Goal: Information Seeking & Learning: Learn about a topic

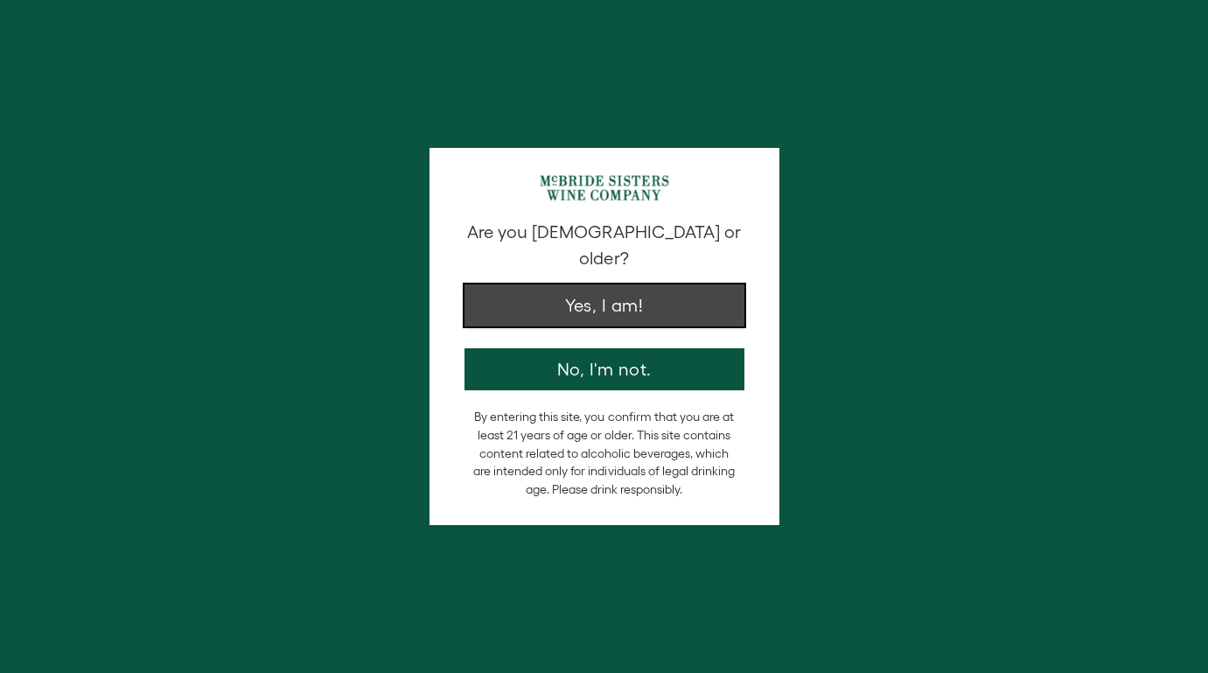
click at [593, 304] on button "Yes, I am!" at bounding box center [605, 305] width 280 height 42
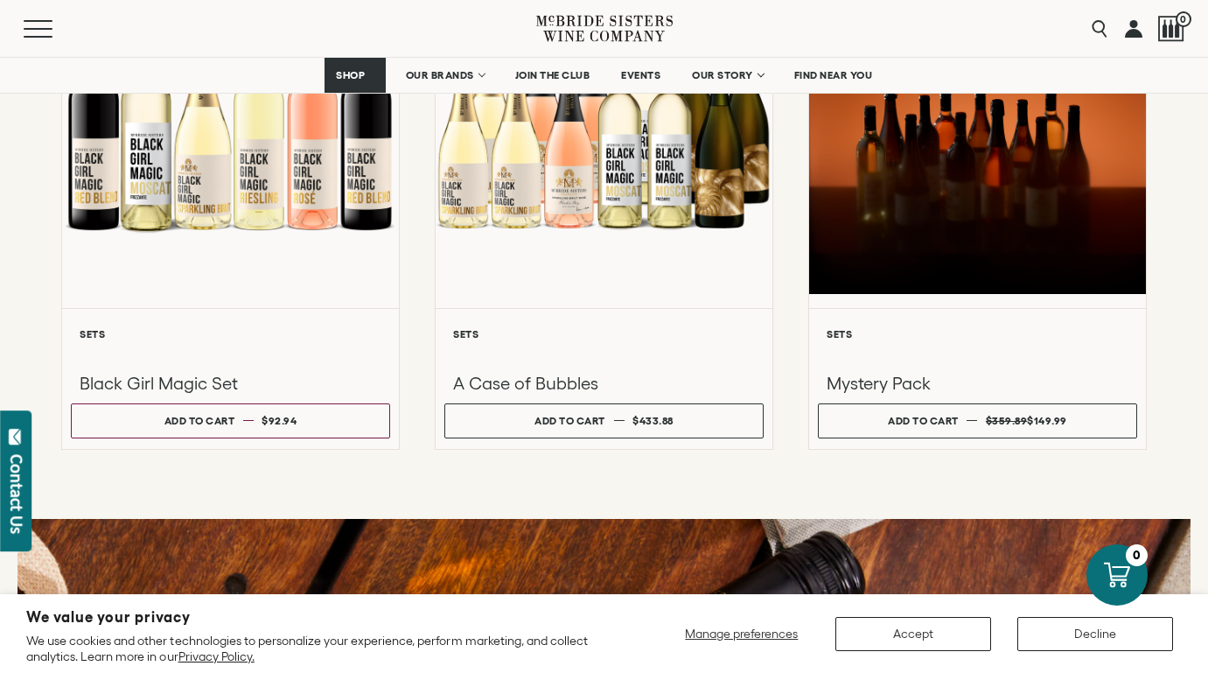
scroll to position [1529, 0]
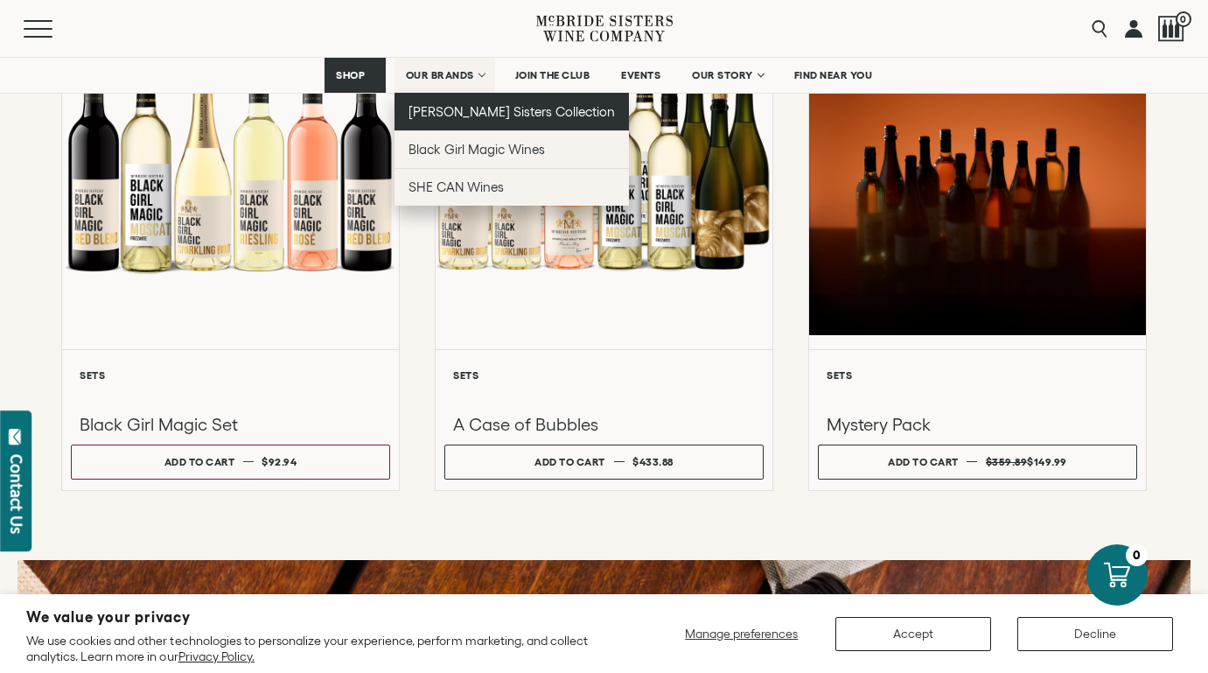
click at [443, 110] on span "[PERSON_NAME] Sisters Collection" at bounding box center [512, 111] width 207 height 15
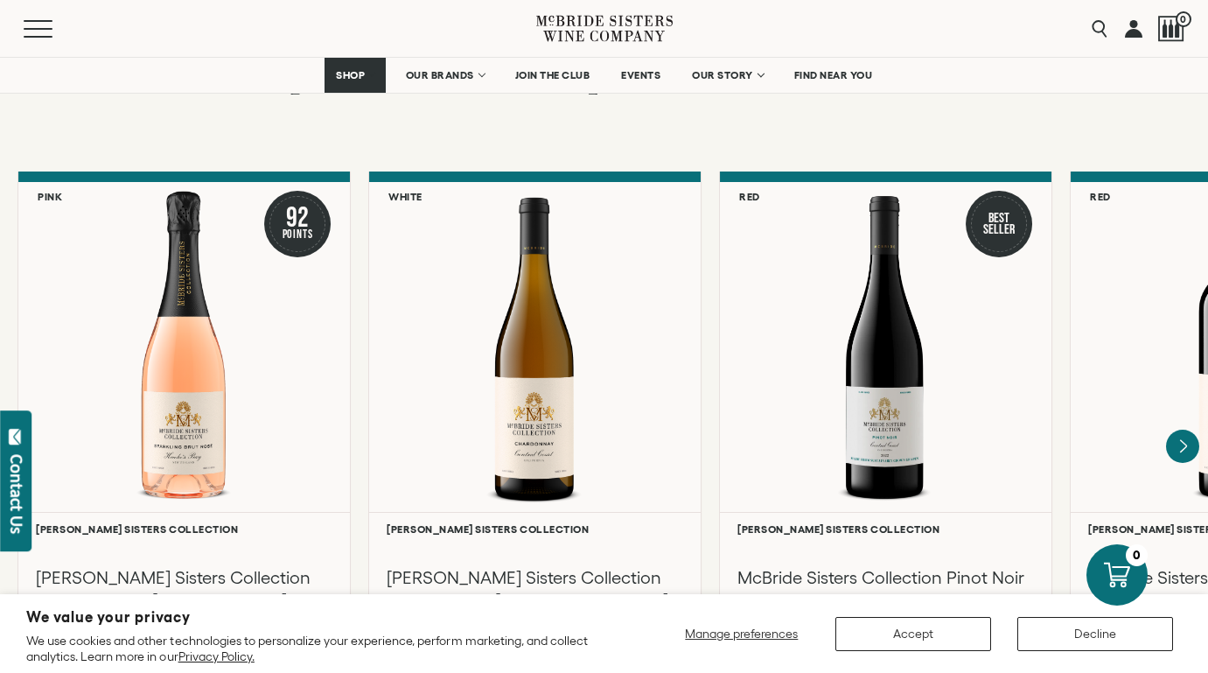
scroll to position [1591, 0]
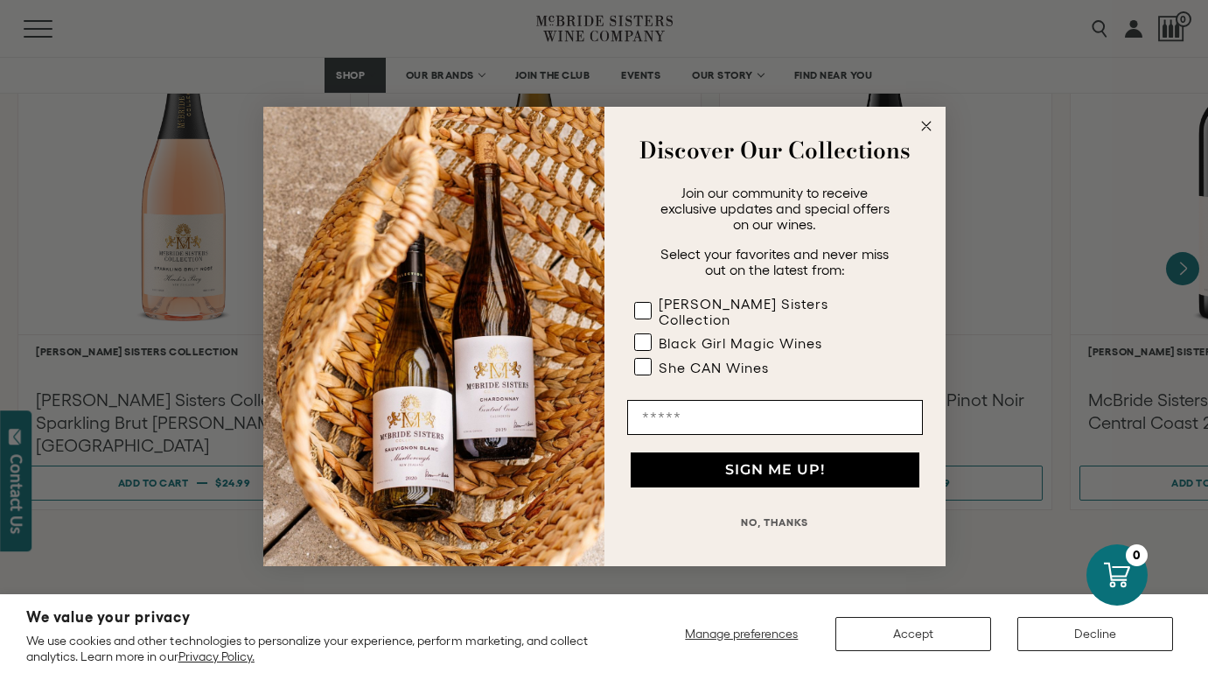
click at [930, 128] on circle "Close dialog" at bounding box center [926, 126] width 20 height 20
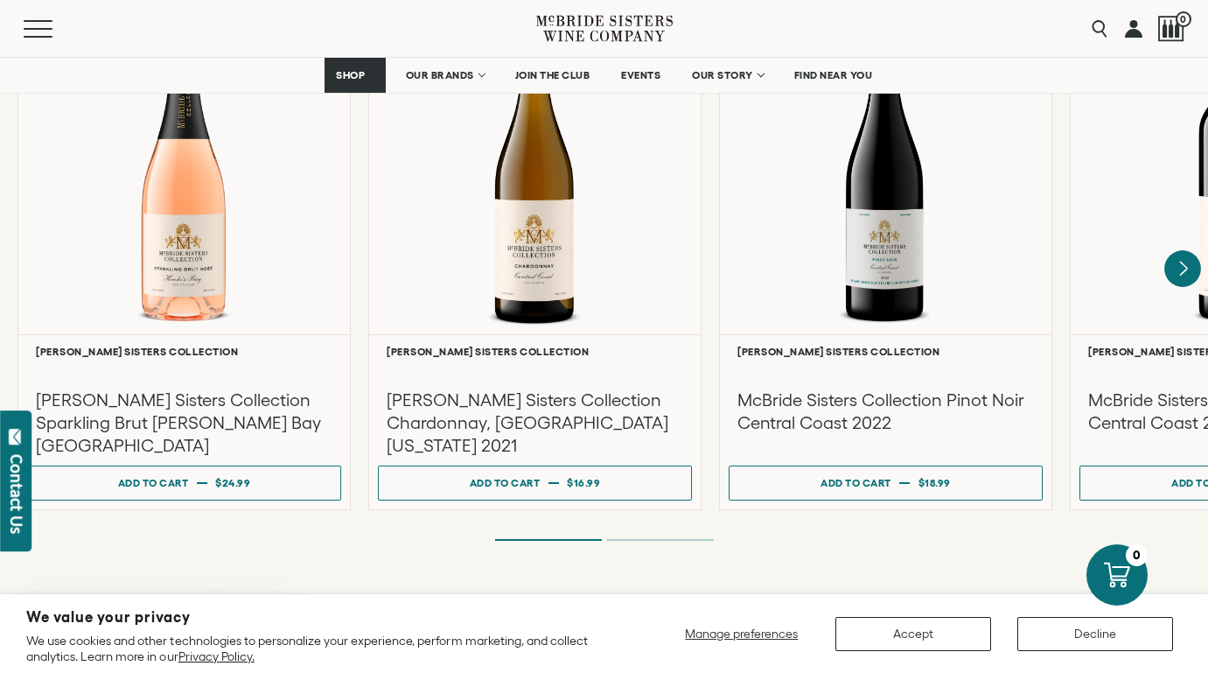
click at [1178, 250] on icon "Next" at bounding box center [1182, 268] width 37 height 37
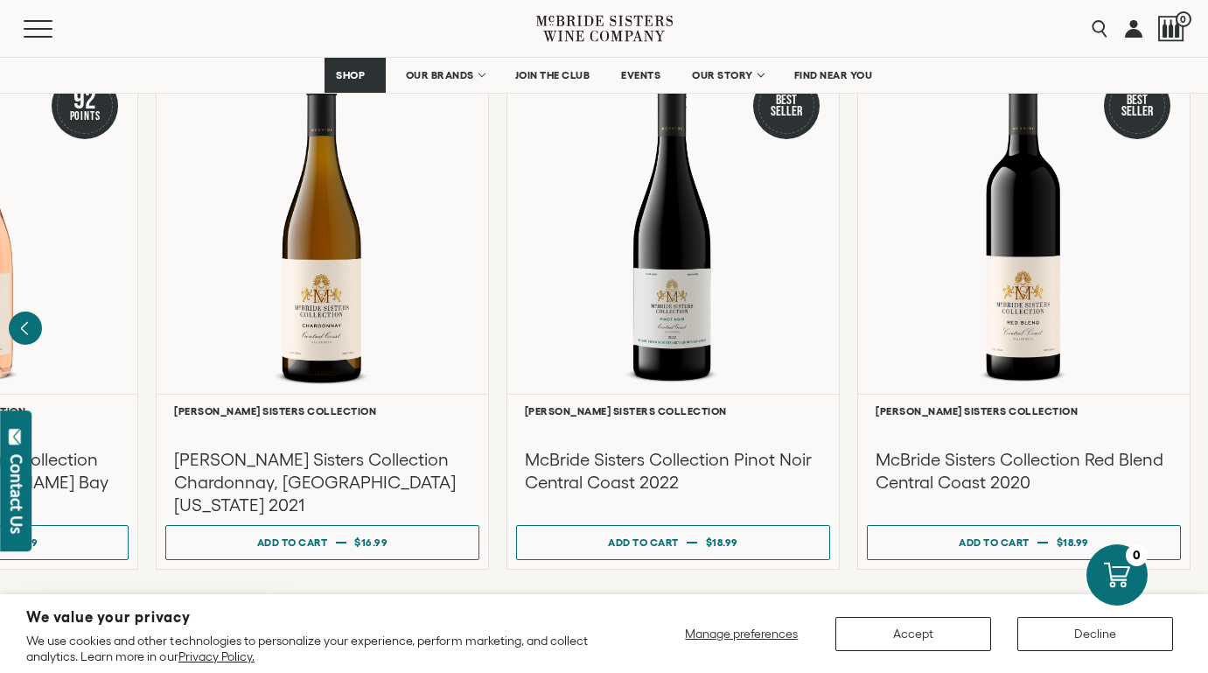
scroll to position [1542, 0]
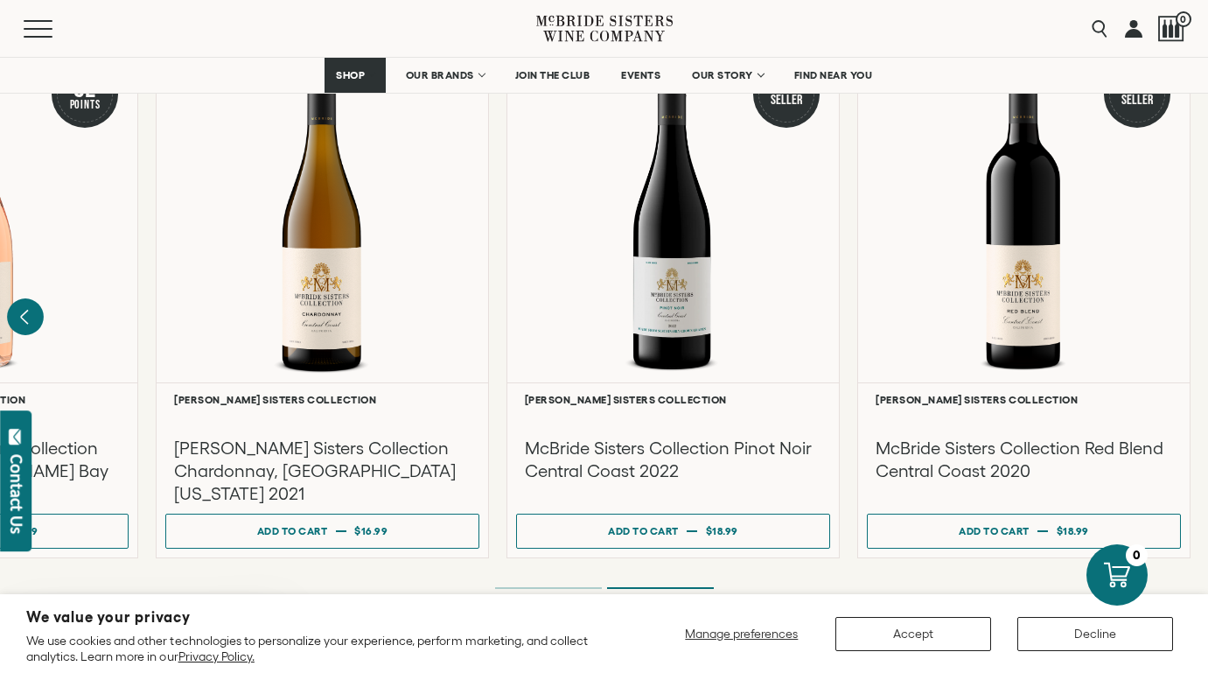
click at [26, 310] on icon "Previous" at bounding box center [24, 317] width 7 height 14
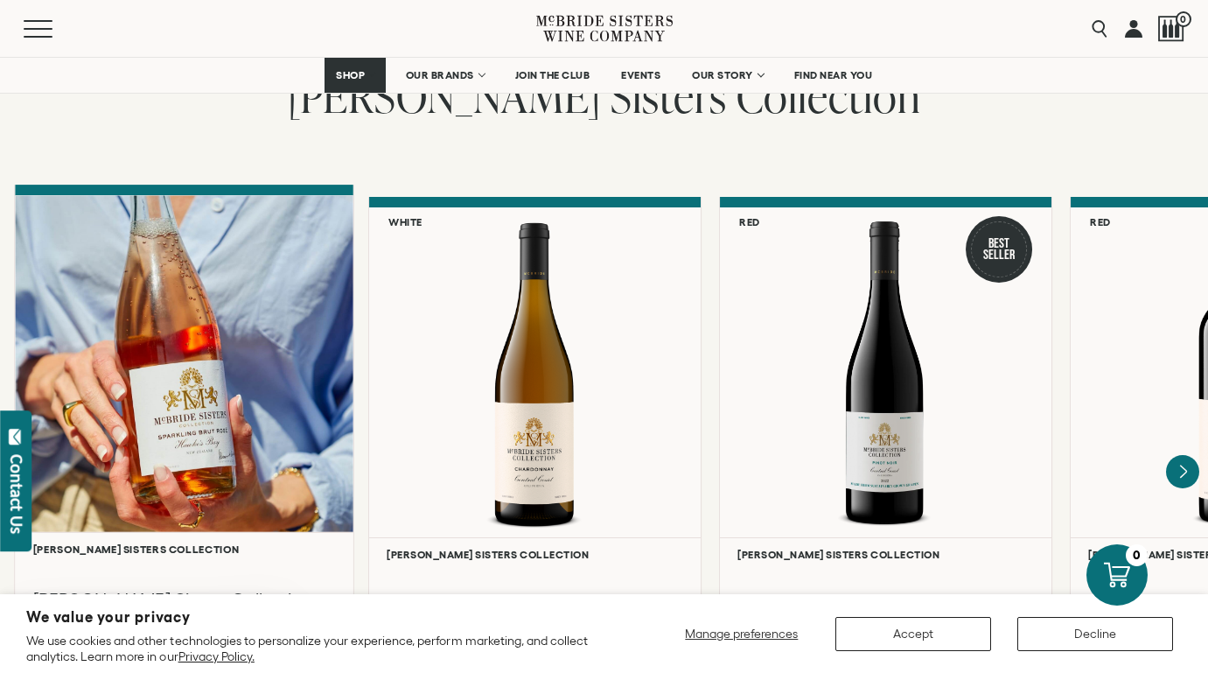
scroll to position [1446, 0]
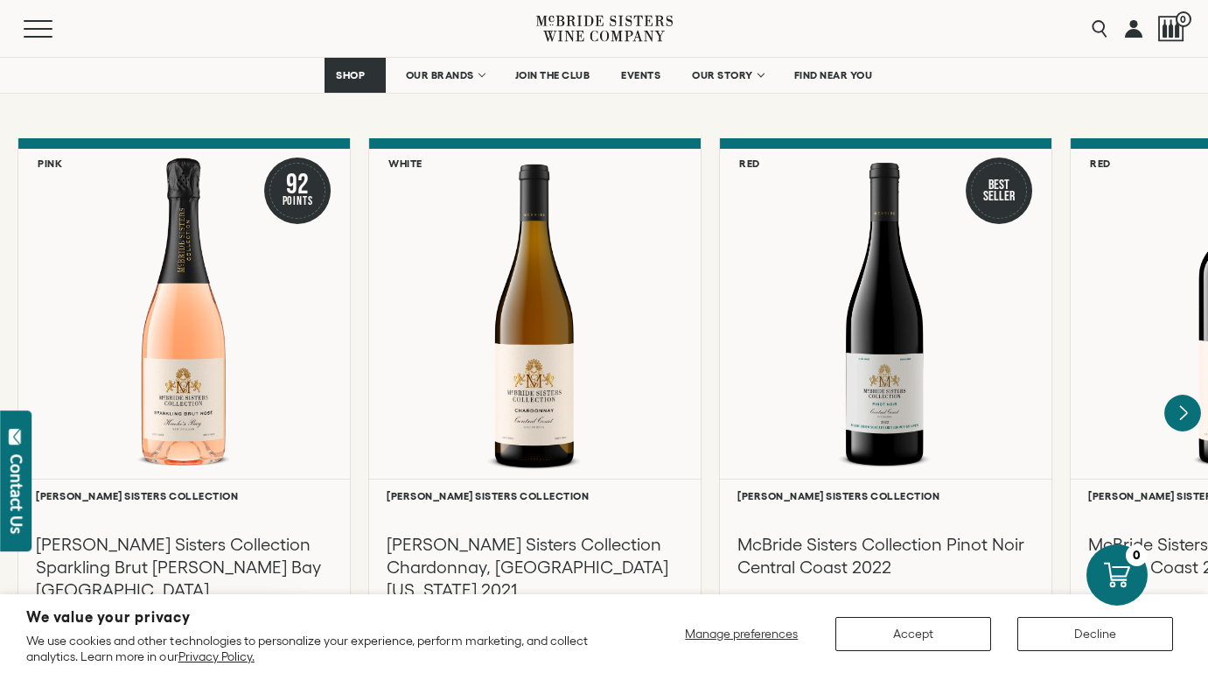
click at [1181, 406] on icon "Next" at bounding box center [1183, 413] width 7 height 14
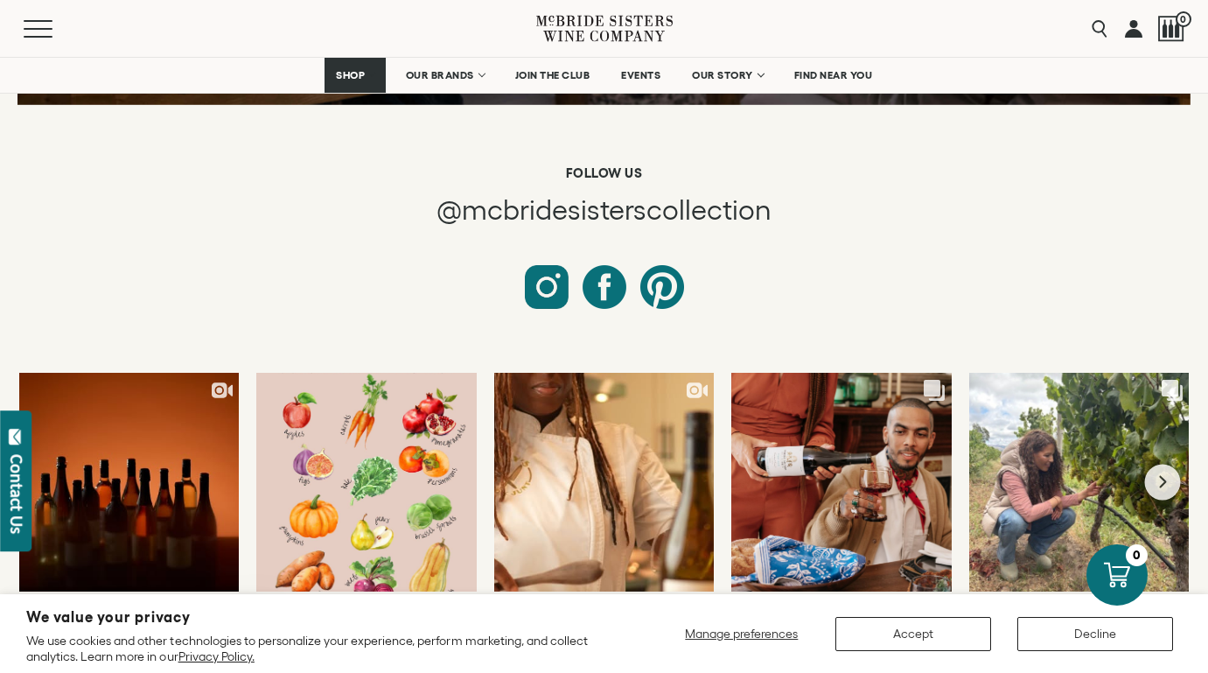
scroll to position [7099, 0]
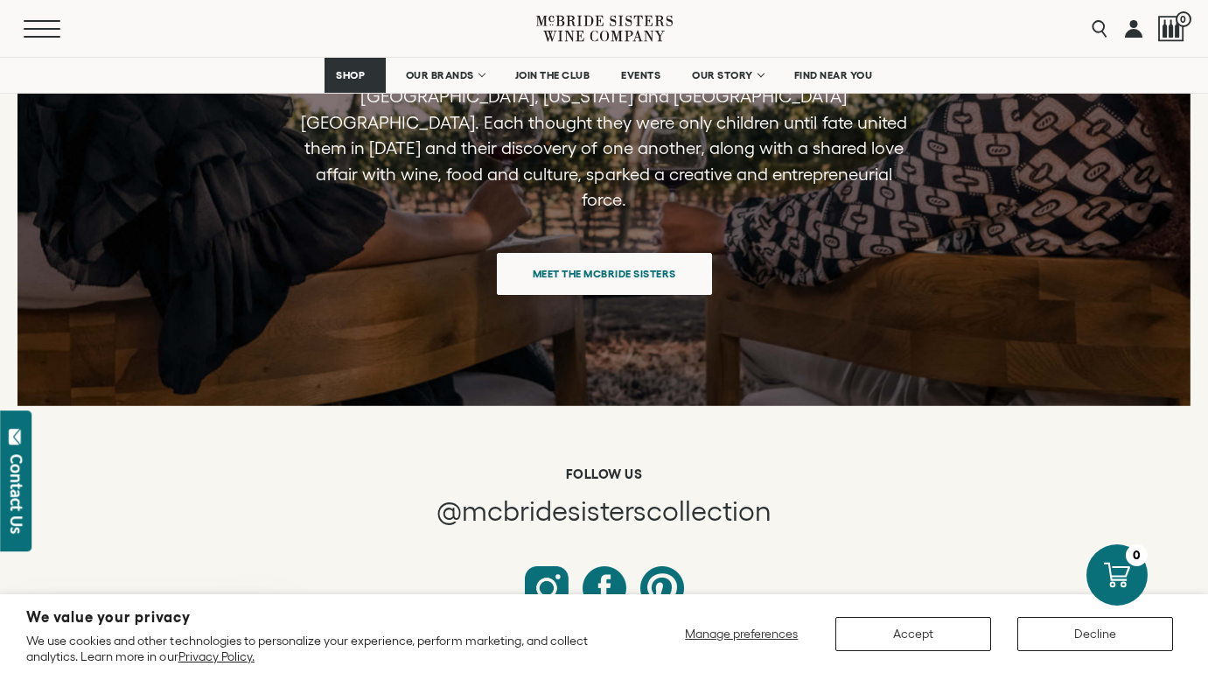
click at [34, 24] on button "Menu" at bounding box center [55, 28] width 63 height 17
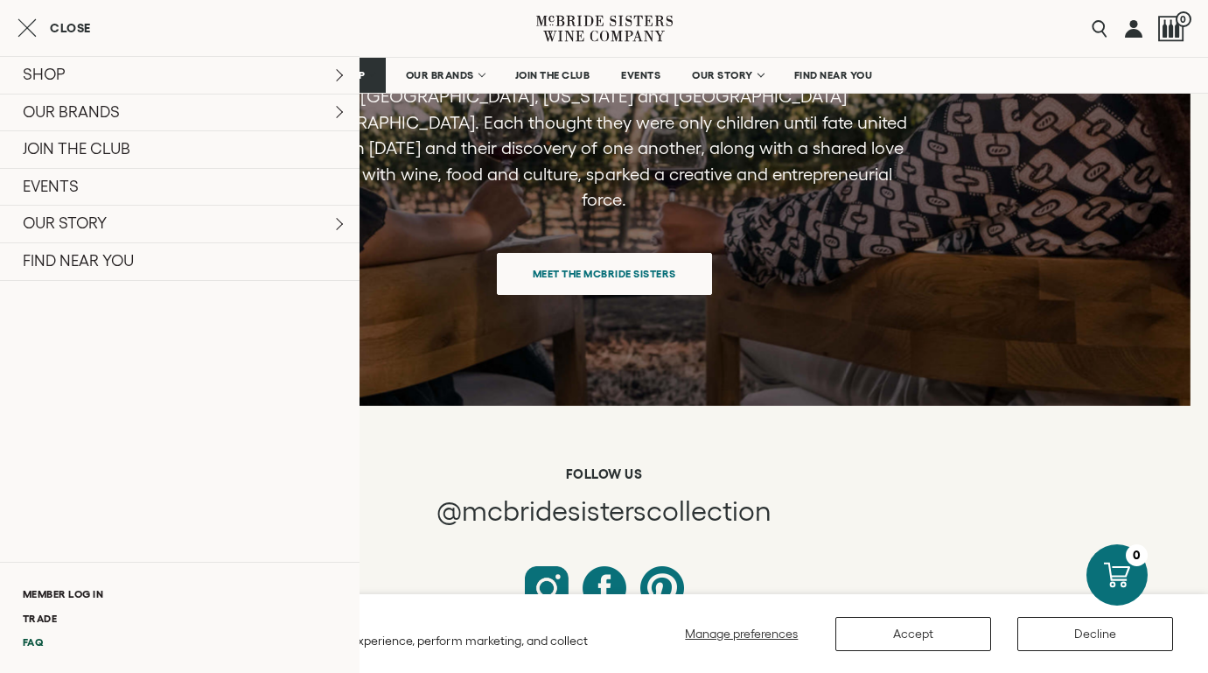
click at [39, 640] on link "FAQ" at bounding box center [180, 642] width 360 height 24
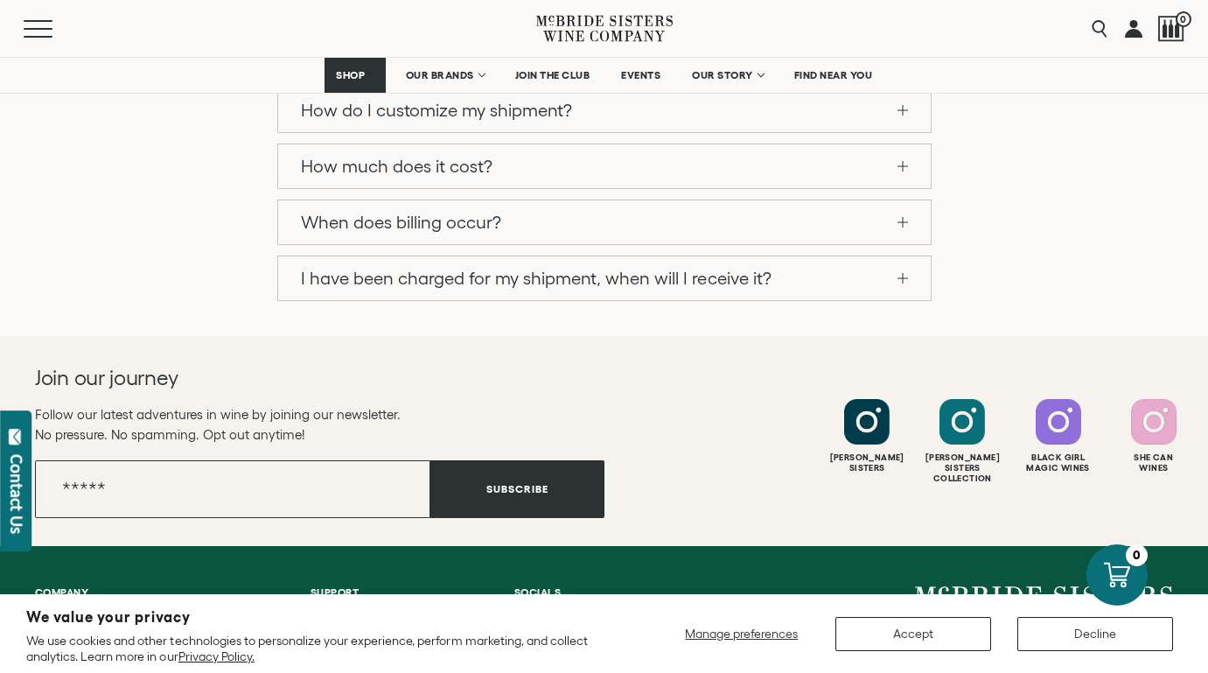
scroll to position [1907, 0]
